Goal: Information Seeking & Learning: Find specific fact

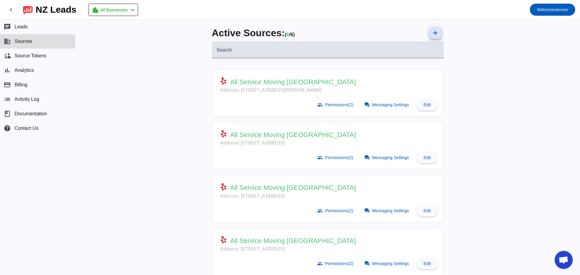
click at [255, 241] on span "All Service Moving [GEOGRAPHIC_DATA]" at bounding box center [293, 241] width 126 height 8
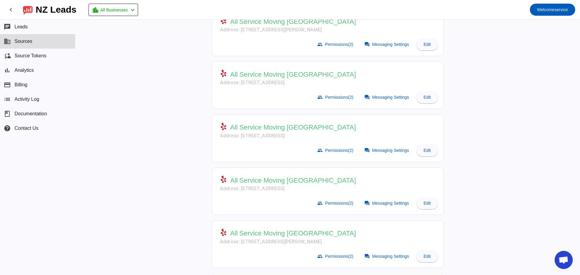
click at [270, 183] on span "All Service Moving [GEOGRAPHIC_DATA]" at bounding box center [293, 181] width 126 height 8
click at [254, 183] on span "All Service Moving [GEOGRAPHIC_DATA]" at bounding box center [293, 181] width 126 height 8
click at [246, 198] on mat-card-actions "group Permissions (2) forum Messaging Settings Edit" at bounding box center [327, 203] width 225 height 17
click at [288, 210] on mat-card-actions "group Permissions (2) forum Messaging Settings Edit" at bounding box center [327, 203] width 225 height 17
click at [382, 187] on mat-card-header "All Service Moving Phoenix Address: [STREET_ADDRESS]" at bounding box center [327, 183] width 225 height 24
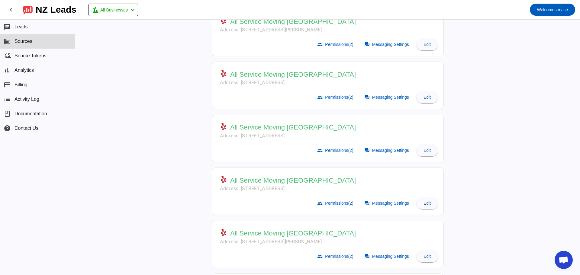
click at [357, 188] on mat-card-header "All Service Moving Phoenix Address: [STREET_ADDRESS]" at bounding box center [327, 183] width 225 height 24
drag, startPoint x: 272, startPoint y: 175, endPoint x: 262, endPoint y: 182, distance: 11.5
click at [271, 175] on mat-card-header "All Service Moving Phoenix Address: [STREET_ADDRESS]" at bounding box center [327, 183] width 225 height 24
drag, startPoint x: 262, startPoint y: 182, endPoint x: 257, endPoint y: 184, distance: 5.7
click at [262, 182] on span "All Service Moving [GEOGRAPHIC_DATA]" at bounding box center [293, 181] width 126 height 8
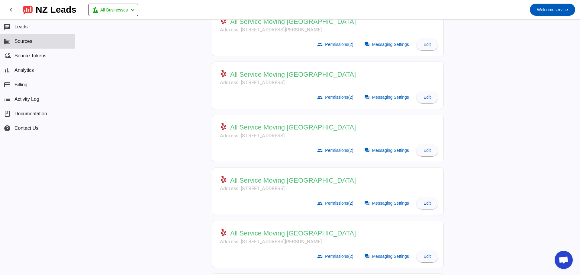
click at [246, 182] on span "All Service Moving [GEOGRAPHIC_DATA]" at bounding box center [293, 181] width 126 height 8
click at [209, 177] on div "Active Sources: ( 6 / 6) add Search All Service Moving Beaverton Address: [STRE…" at bounding box center [328, 87] width 242 height 256
click at [227, 180] on div "All Service Moving [GEOGRAPHIC_DATA]" at bounding box center [288, 180] width 136 height 9
drag, startPoint x: 236, startPoint y: 181, endPoint x: 268, endPoint y: 182, distance: 32.0
click at [242, 180] on span "All Service Moving [GEOGRAPHIC_DATA]" at bounding box center [293, 181] width 126 height 8
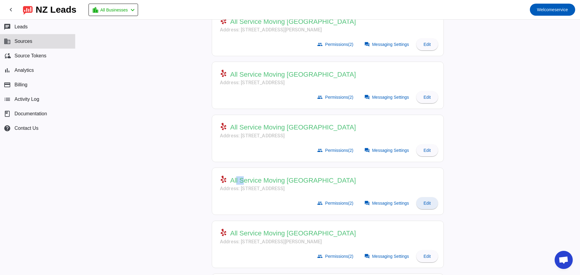
click at [424, 202] on span "Edit" at bounding box center [427, 203] width 7 height 5
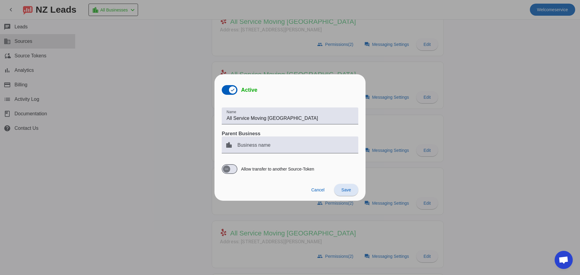
click at [553, 200] on div at bounding box center [290, 137] width 580 height 275
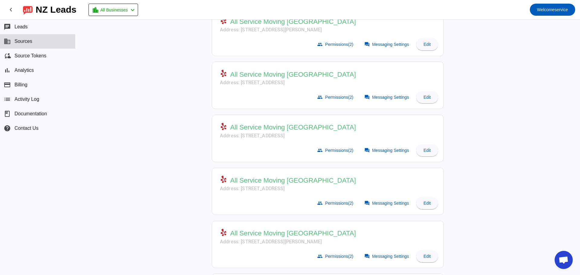
click at [262, 196] on mat-card-actions "group Permissions (2) forum Messaging Settings Edit" at bounding box center [327, 203] width 225 height 17
click at [245, 178] on span "All Service Moving [GEOGRAPHIC_DATA]" at bounding box center [293, 181] width 126 height 8
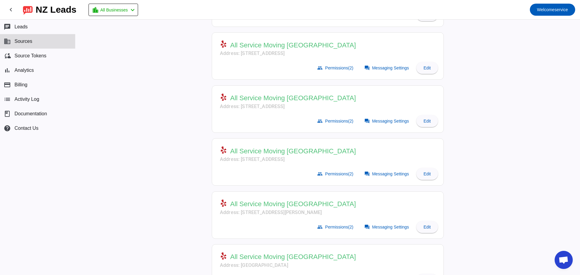
scroll to position [112, 0]
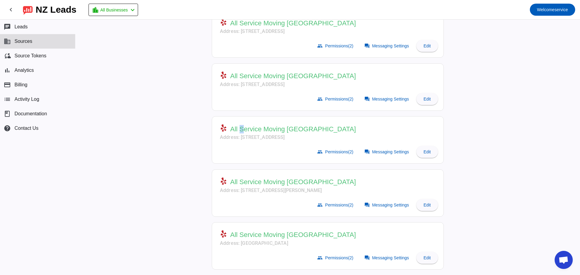
click at [239, 133] on span "All Service Moving [GEOGRAPHIC_DATA]" at bounding box center [293, 129] width 126 height 8
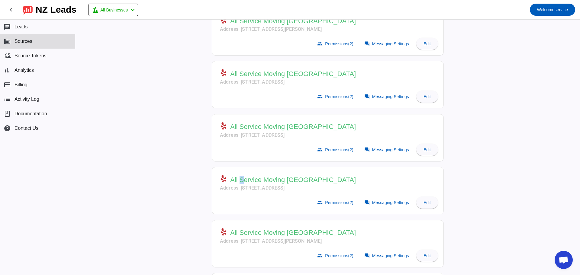
scroll to position [0, 0]
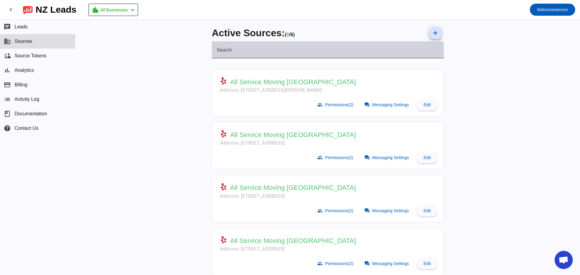
click at [249, 53] on input "Search" at bounding box center [328, 52] width 222 height 7
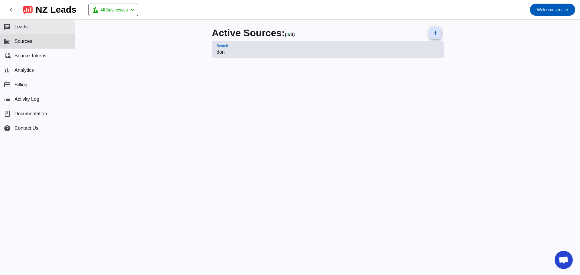
type input "don"
click at [13, 26] on button "chat Leads" at bounding box center [37, 27] width 75 height 15
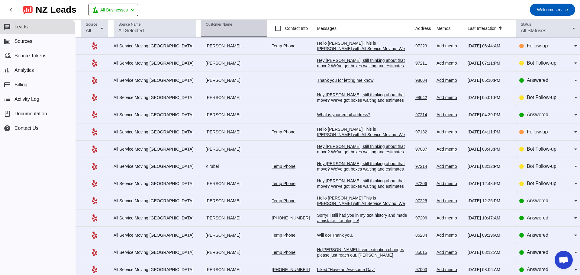
click at [206, 25] on mat-label "Customer Name" at bounding box center [219, 25] width 26 height 4
click at [206, 27] on input "Customer Name" at bounding box center [234, 30] width 57 height 7
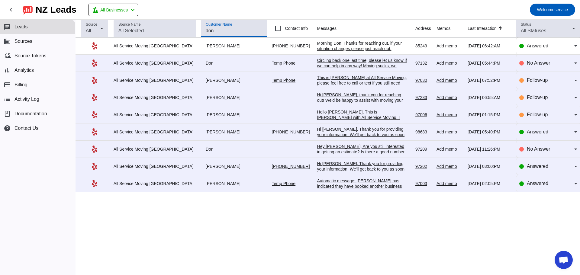
type input "don"
click at [355, 44] on div "Morning Don, Thanks for reaching out, if your situation changes please just rea…" at bounding box center [362, 48] width 91 height 16
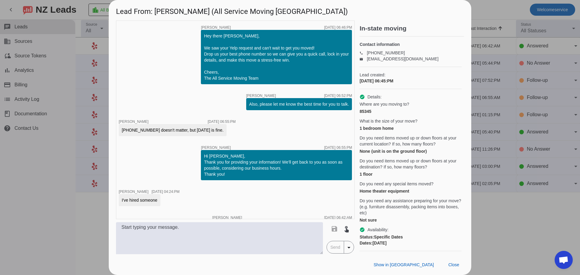
scroll to position [48, 0]
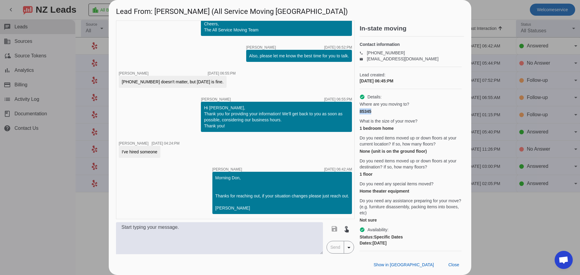
drag, startPoint x: 381, startPoint y: 117, endPoint x: 358, endPoint y: 114, distance: 23.2
click at [358, 114] on div "timer close [PERSON_NAME] [DATE] 06:46:PM Hey there [PERSON_NAME], We saw your …" at bounding box center [290, 138] width 348 height 234
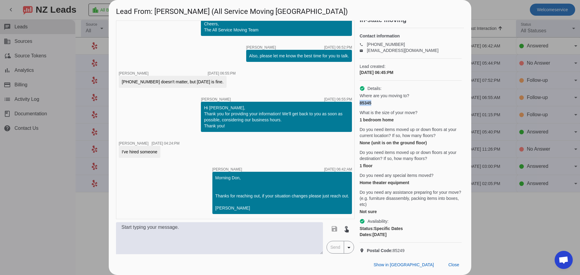
scroll to position [23, 0]
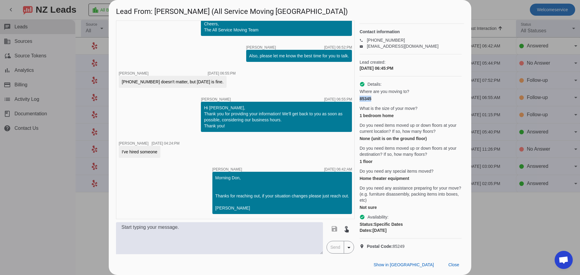
drag, startPoint x: 415, startPoint y: 242, endPoint x: 395, endPoint y: 243, distance: 20.3
click at [395, 244] on p "location_on Postal Code: 85249" at bounding box center [411, 247] width 102 height 6
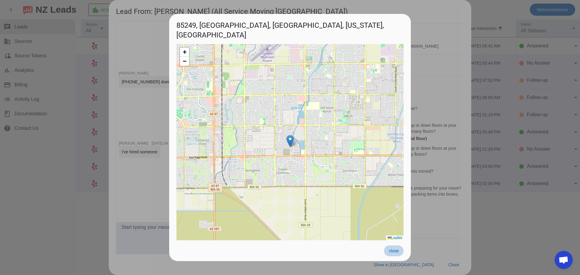
click at [393, 253] on span "close" at bounding box center [394, 251] width 10 height 5
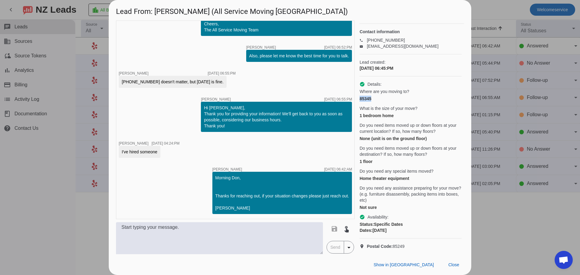
click at [401, 244] on span "Postal Code: 85249" at bounding box center [386, 247] width 38 height 6
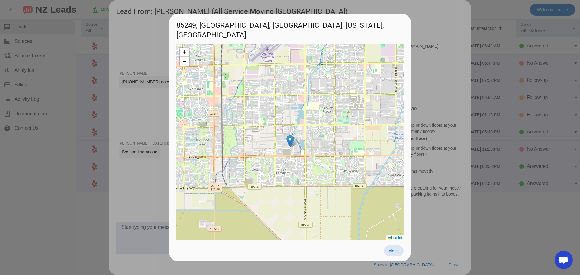
click at [397, 251] on span "close" at bounding box center [394, 251] width 10 height 5
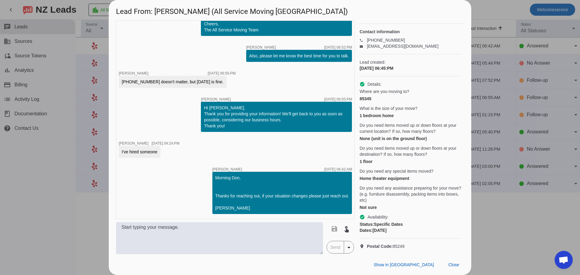
drag, startPoint x: 410, startPoint y: 240, endPoint x: 394, endPoint y: 241, distance: 15.8
click at [394, 244] on p "location_on Postal Code: 85249" at bounding box center [411, 247] width 102 height 6
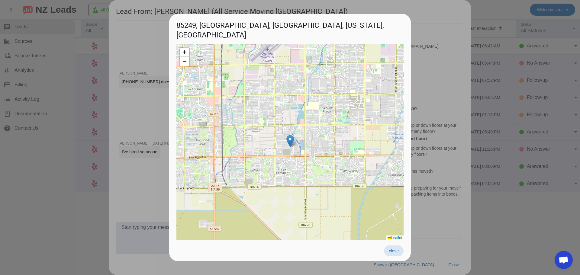
click at [397, 253] on span "close" at bounding box center [394, 251] width 10 height 5
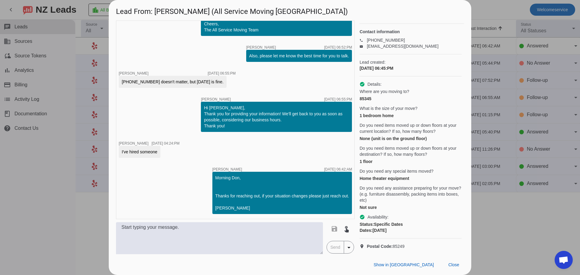
click at [409, 244] on p "location_on Postal Code: 85249" at bounding box center [411, 247] width 102 height 6
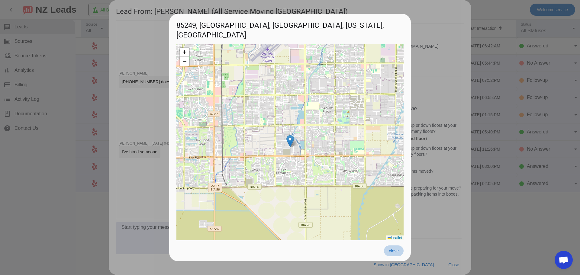
click at [394, 251] on span "close" at bounding box center [394, 251] width 10 height 5
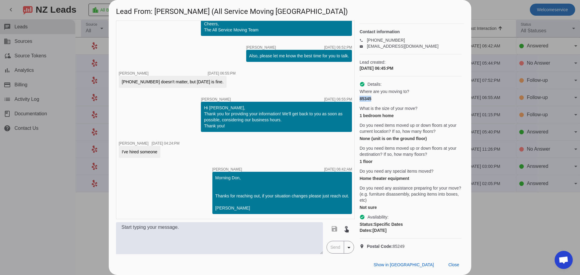
drag, startPoint x: 374, startPoint y: 96, endPoint x: 359, endPoint y: 95, distance: 15.1
click at [359, 95] on div "timer close [PERSON_NAME] [DATE] 06:46:PM Hey there [PERSON_NAME], We saw your …" at bounding box center [290, 138] width 348 height 234
click at [374, 96] on div "85345" at bounding box center [411, 99] width 102 height 6
drag, startPoint x: 367, startPoint y: 95, endPoint x: 360, endPoint y: 95, distance: 7.6
click at [360, 96] on div "85345" at bounding box center [411, 99] width 102 height 6
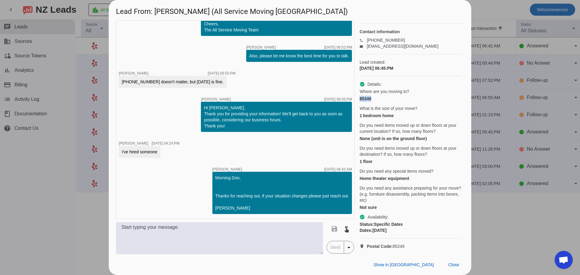
drag, startPoint x: 410, startPoint y: 242, endPoint x: 392, endPoint y: 242, distance: 17.8
click at [392, 244] on p "location_on Postal Code: 85249" at bounding box center [411, 247] width 102 height 6
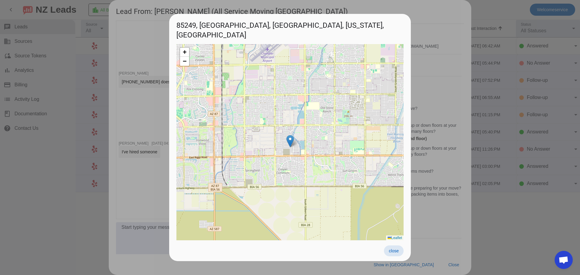
click at [397, 254] on span at bounding box center [394, 251] width 20 height 11
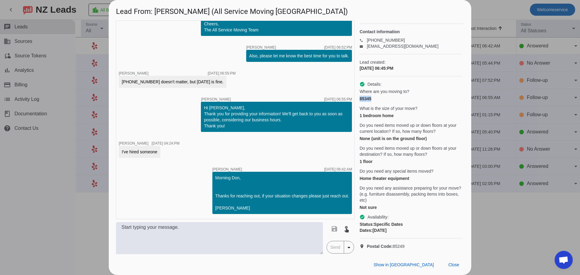
drag, startPoint x: 376, startPoint y: 92, endPoint x: 354, endPoint y: 95, distance: 21.9
click at [354, 95] on div "timer close [PERSON_NAME] [DATE] 06:46:PM Hey there [PERSON_NAME], We saw your …" at bounding box center [290, 138] width 348 height 234
click at [515, 216] on div at bounding box center [290, 137] width 580 height 275
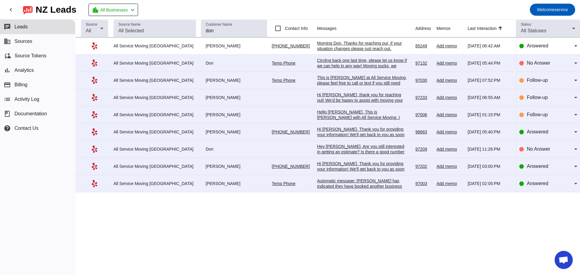
click at [147, 81] on div "All Service Moving [GEOGRAPHIC_DATA]" at bounding box center [155, 80] width 83 height 5
click at [332, 80] on div "This is [PERSON_NAME] at All Service Moving, please feel free to call or text i…" at bounding box center [362, 86] width 91 height 22
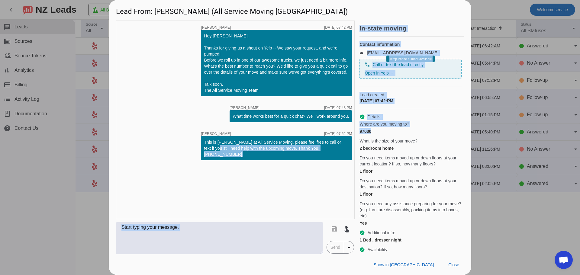
drag, startPoint x: 383, startPoint y: 141, endPoint x: 349, endPoint y: 138, distance: 33.9
click at [346, 138] on div "timer close [PERSON_NAME] [DATE] 07:42:PM Hey [PERSON_NAME], Thanks for giving …" at bounding box center [290, 138] width 348 height 234
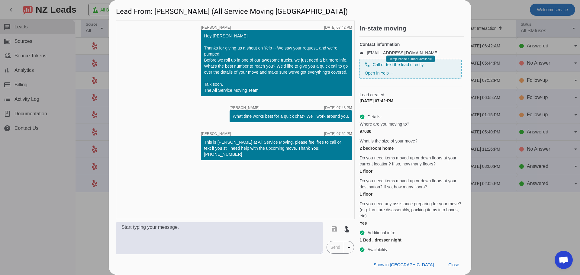
click at [495, 219] on div at bounding box center [290, 137] width 580 height 275
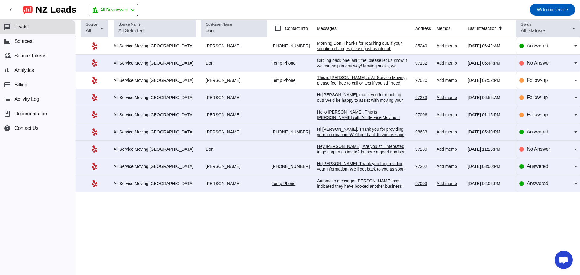
click at [317, 99] on div "Hi [PERSON_NAME], thank you for reaching out! We'd be happy to assist with movi…" at bounding box center [362, 154] width 91 height 125
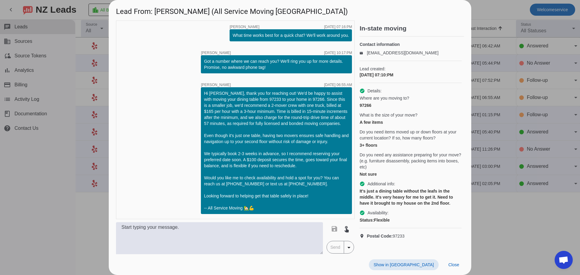
scroll to position [0, 0]
drag, startPoint x: 376, startPoint y: 112, endPoint x: 360, endPoint y: 110, distance: 15.9
click at [360, 109] on div "97266" at bounding box center [411, 105] width 102 height 6
click at [490, 230] on div at bounding box center [290, 137] width 580 height 275
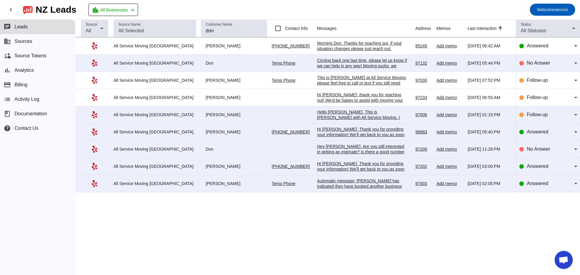
click at [335, 112] on div "Hello [PERSON_NAME], This is [PERSON_NAME] with All Service Moving. I would hav…" at bounding box center [362, 120] width 91 height 22
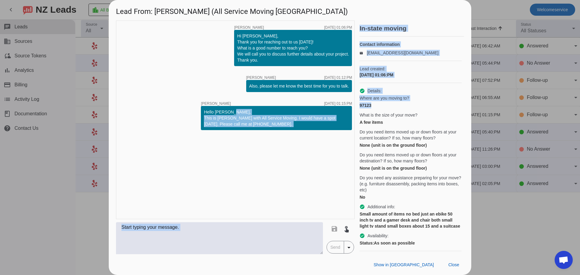
drag, startPoint x: 374, startPoint y: 111, endPoint x: 355, endPoint y: 111, distance: 19.3
click at [355, 111] on div "timer close [PERSON_NAME] [DATE] 01:06:PM Hi [PERSON_NAME], Thank you for reach…" at bounding box center [290, 138] width 348 height 234
click at [374, 109] on div "97123" at bounding box center [411, 105] width 102 height 6
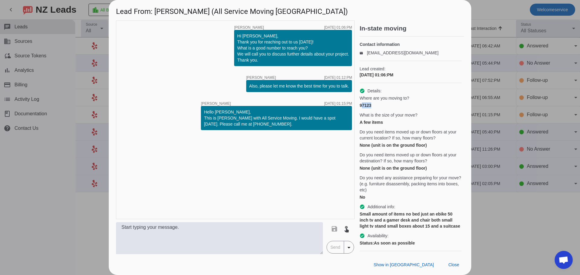
drag, startPoint x: 374, startPoint y: 111, endPoint x: 361, endPoint y: 111, distance: 12.7
click at [361, 109] on div "97123" at bounding box center [411, 105] width 102 height 6
click at [504, 200] on div at bounding box center [290, 137] width 580 height 275
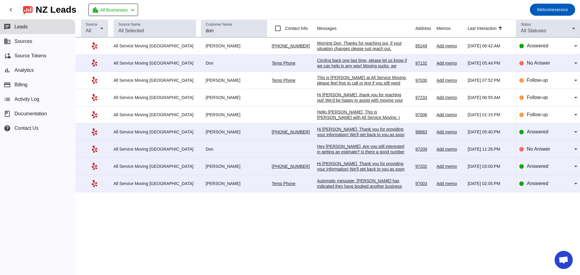
click at [340, 129] on div "Hi [PERSON_NAME], Thank you for providing your information! We'll get back to y…" at bounding box center [362, 135] width 91 height 16
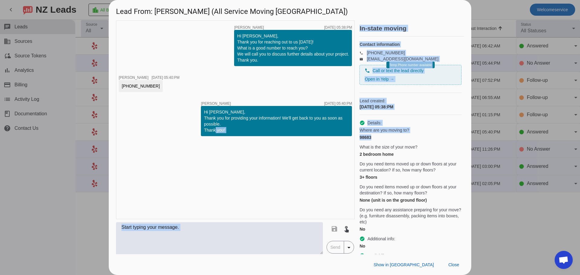
drag, startPoint x: 379, startPoint y: 144, endPoint x: 357, endPoint y: 144, distance: 22.4
click at [357, 144] on div "timer close [PERSON_NAME] [DATE] 05:38:PM Hi [PERSON_NAME], Thank you for reach…" at bounding box center [290, 138] width 348 height 234
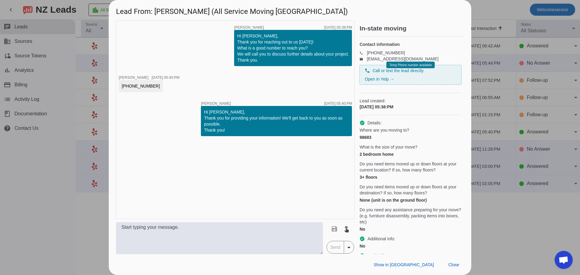
click at [491, 211] on div at bounding box center [290, 137] width 580 height 275
